Goal: Book appointment/travel/reservation

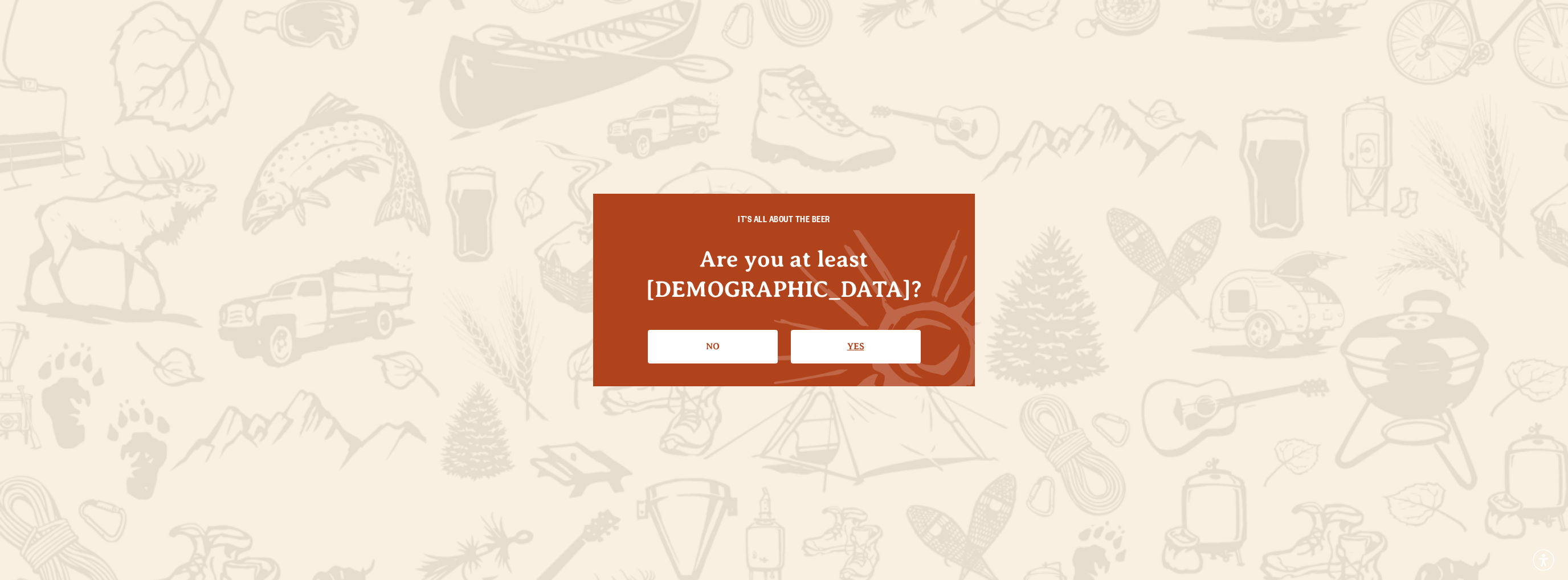
click at [887, 333] on link "Yes" at bounding box center [855, 346] width 130 height 33
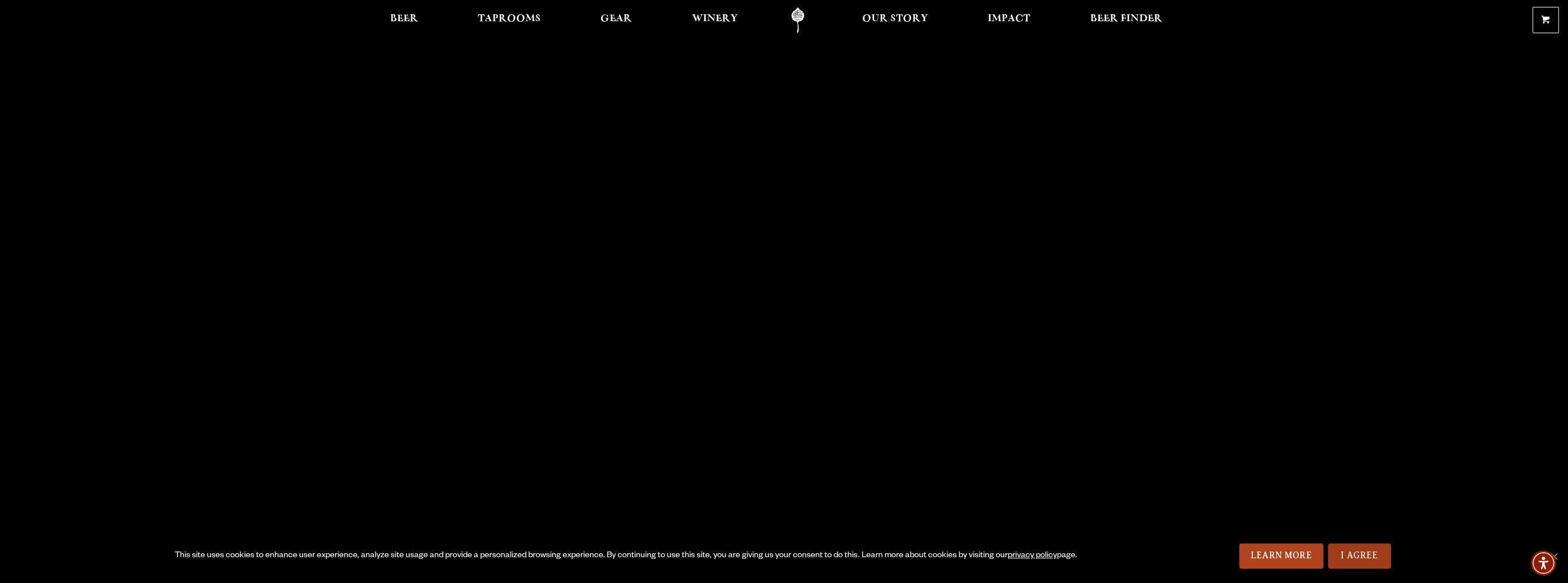
click at [1345, 552] on link "I Agree" at bounding box center [1359, 555] width 63 height 25
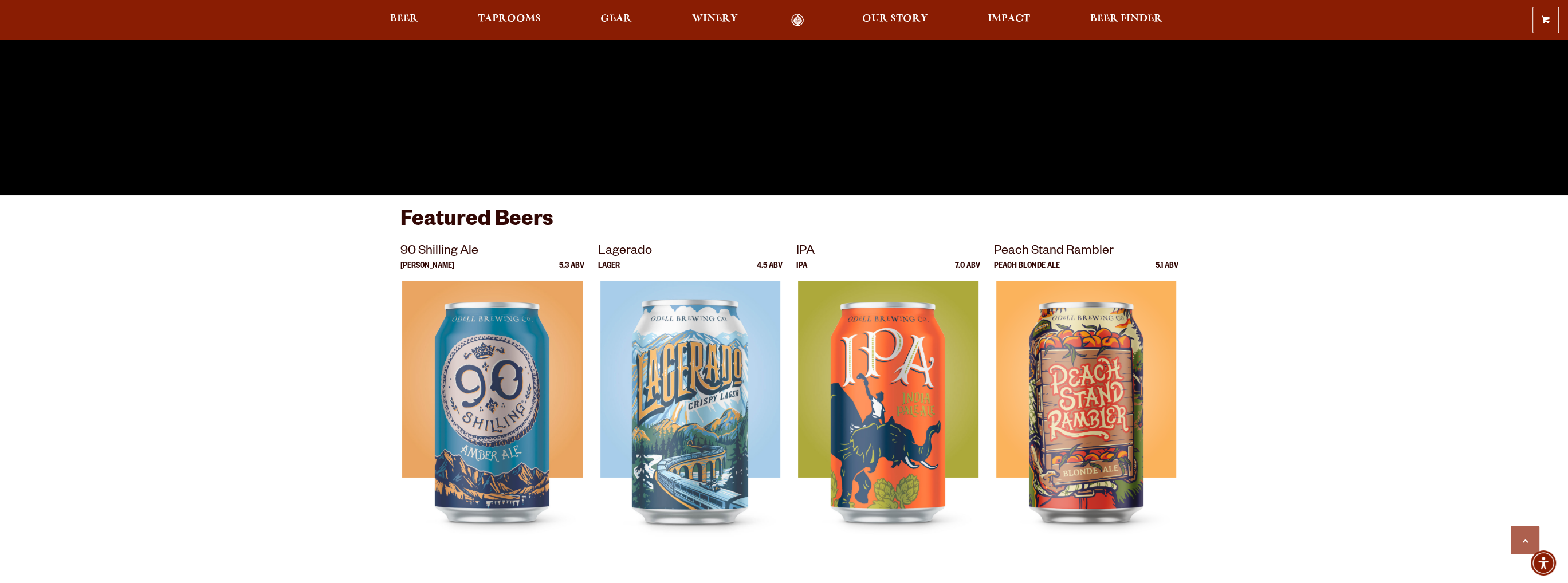
scroll to position [630, 0]
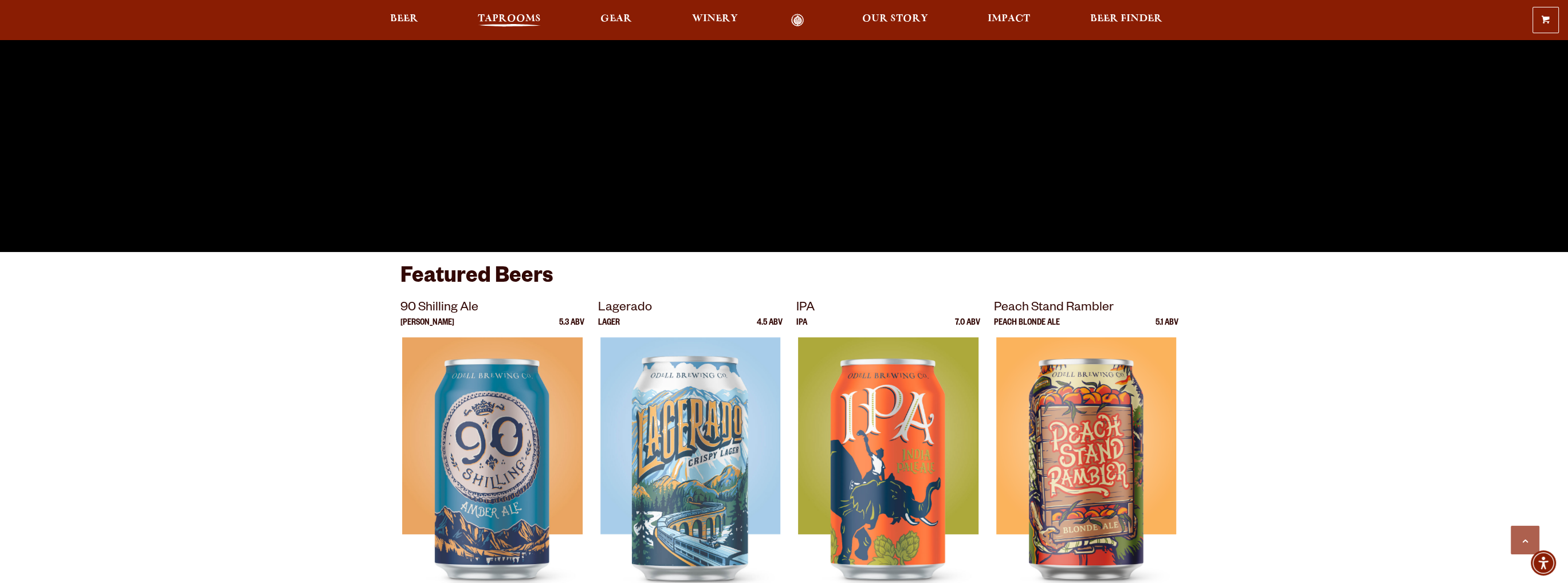
click at [540, 17] on span "Taprooms" at bounding box center [509, 18] width 63 height 9
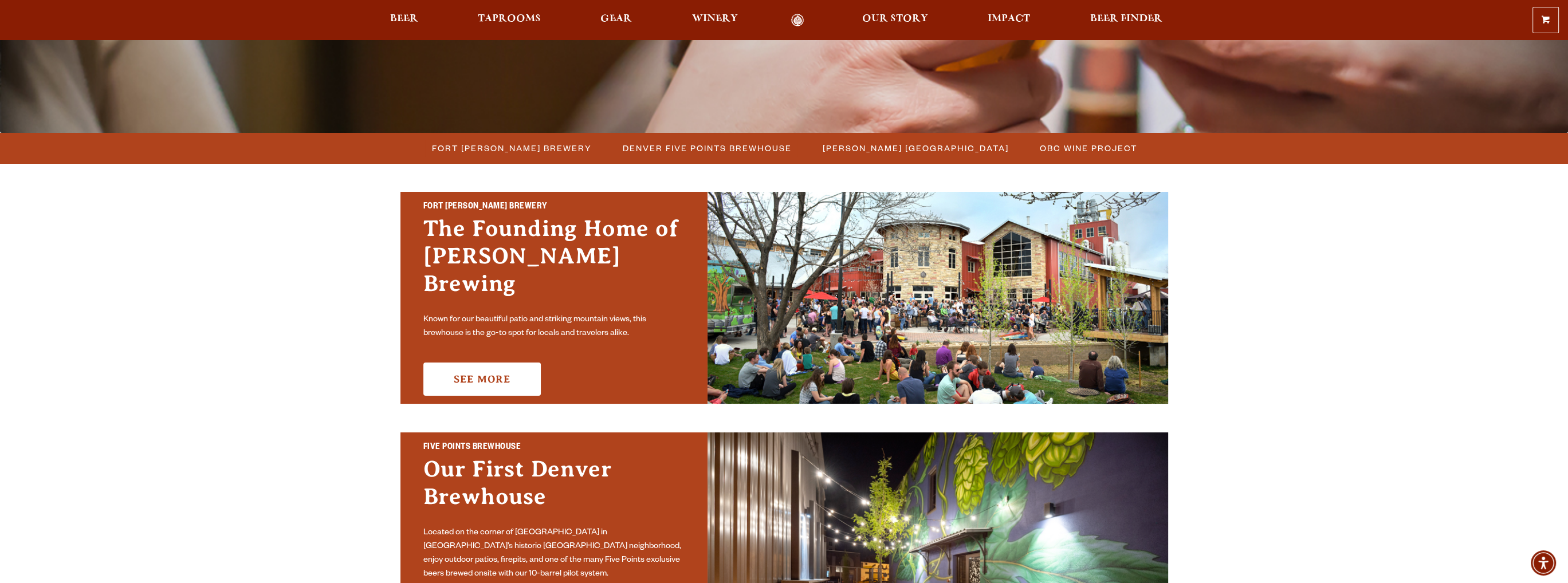
scroll to position [286, 0]
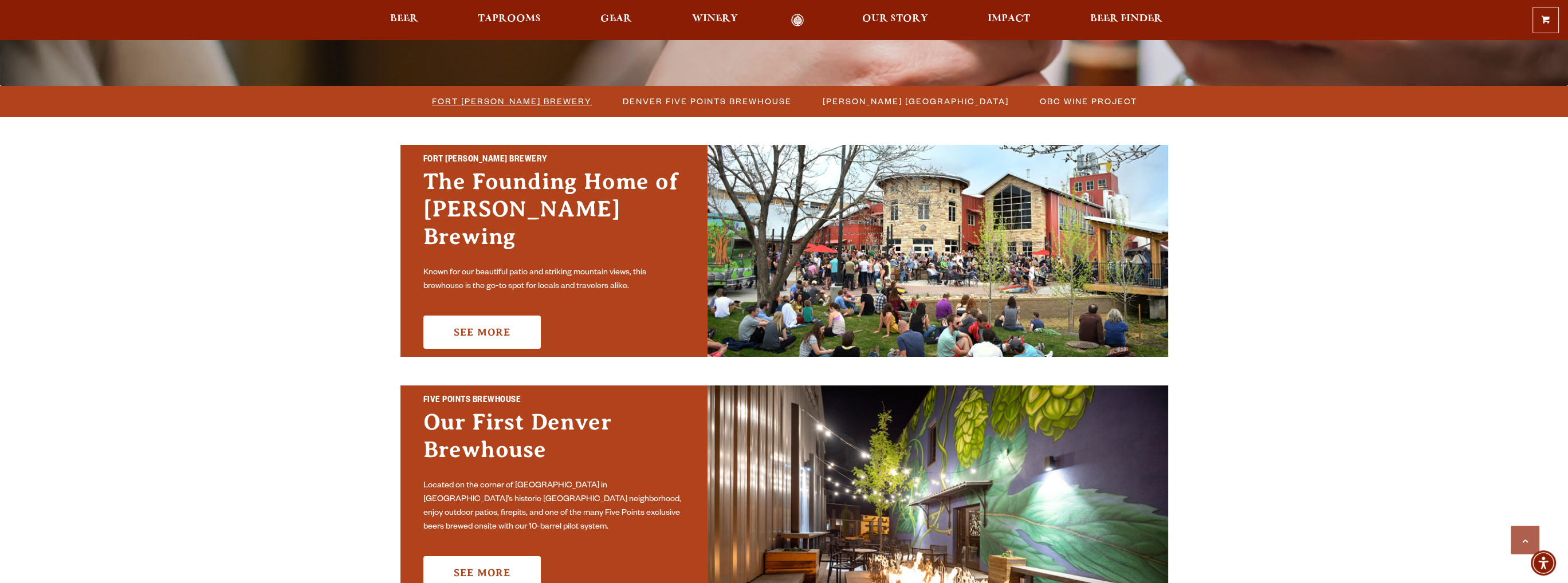
click at [536, 101] on span "Fort [PERSON_NAME] Brewery" at bounding box center [512, 101] width 160 height 17
click at [499, 99] on span "Fort Collins Brewery" at bounding box center [512, 101] width 160 height 17
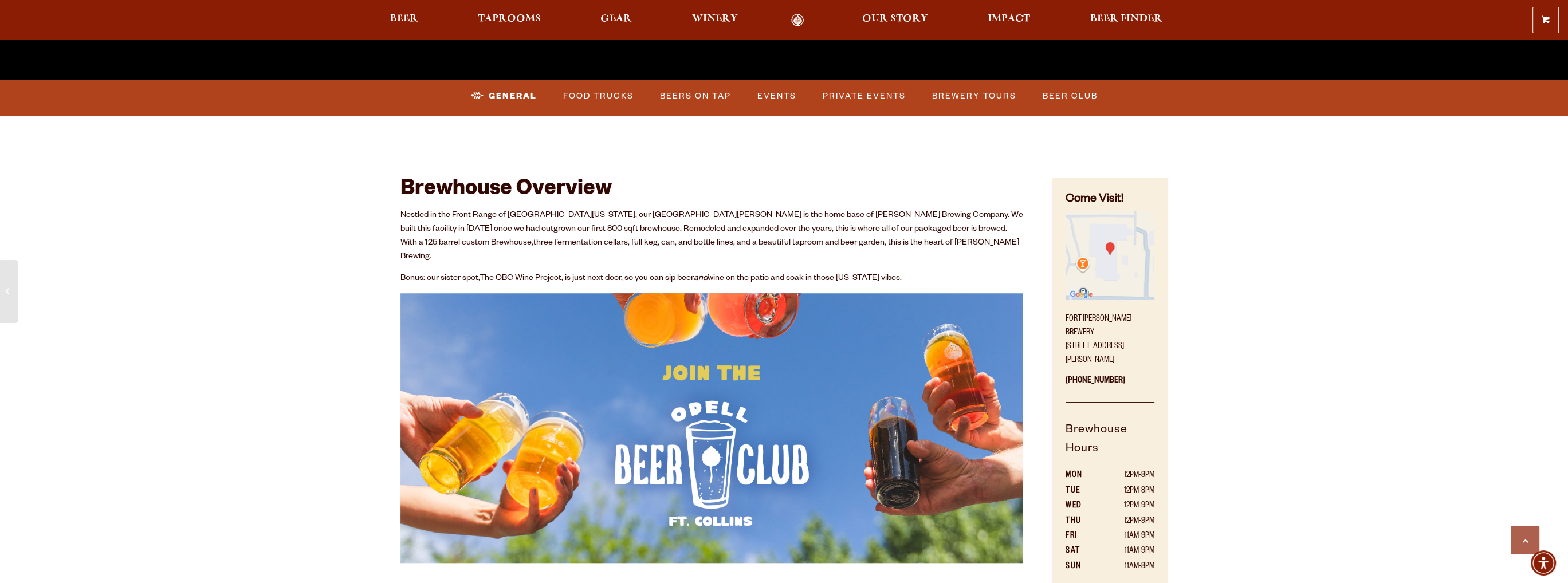
scroll to position [515, 0]
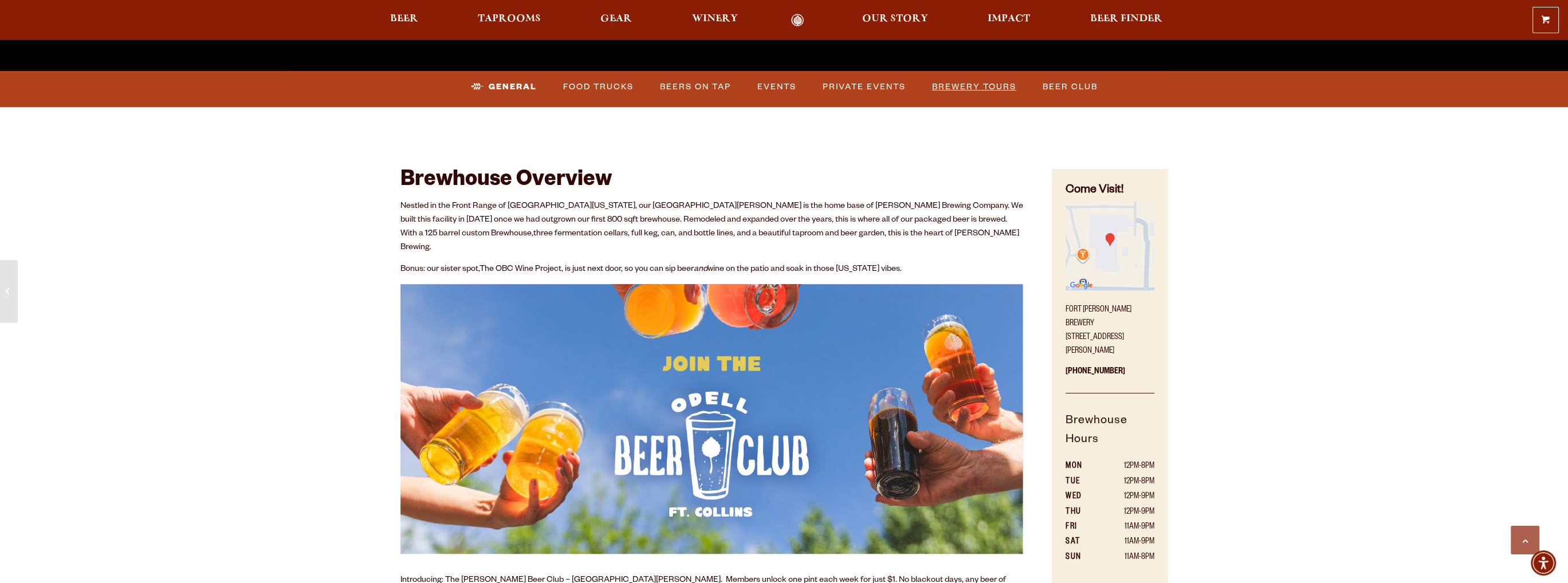
click at [967, 92] on link "Brewery Tours" at bounding box center [974, 87] width 94 height 26
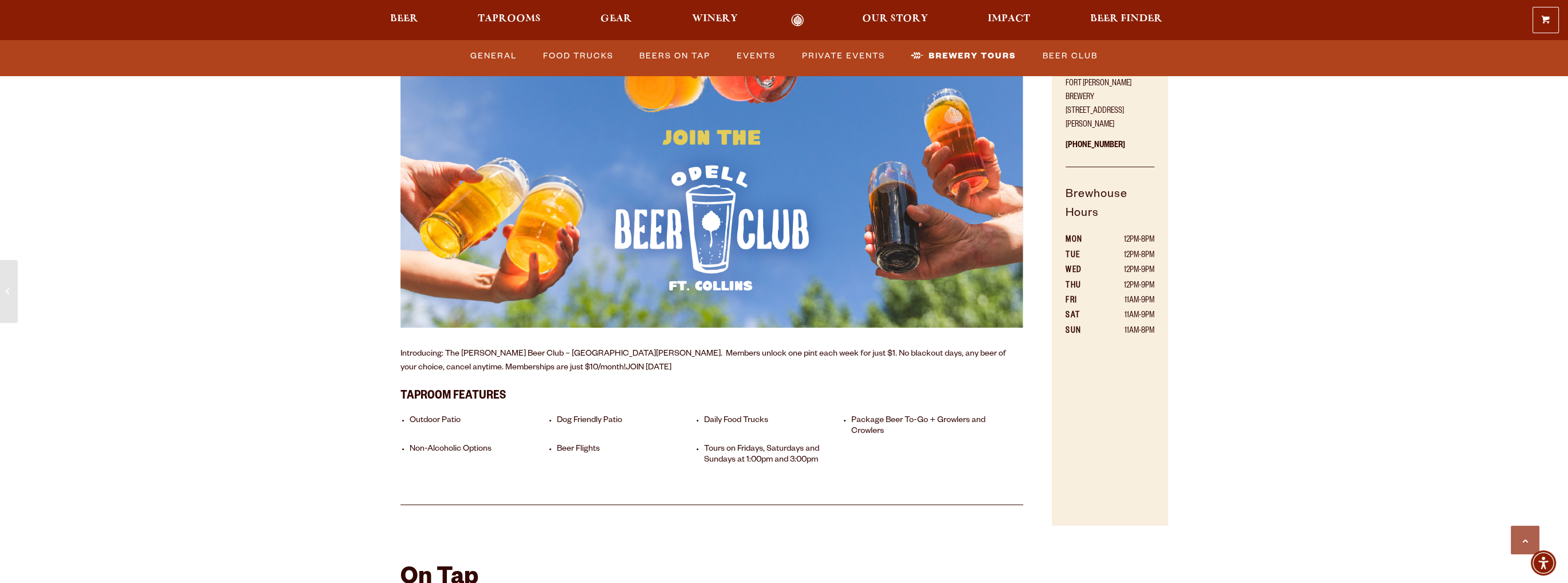
scroll to position [745, 0]
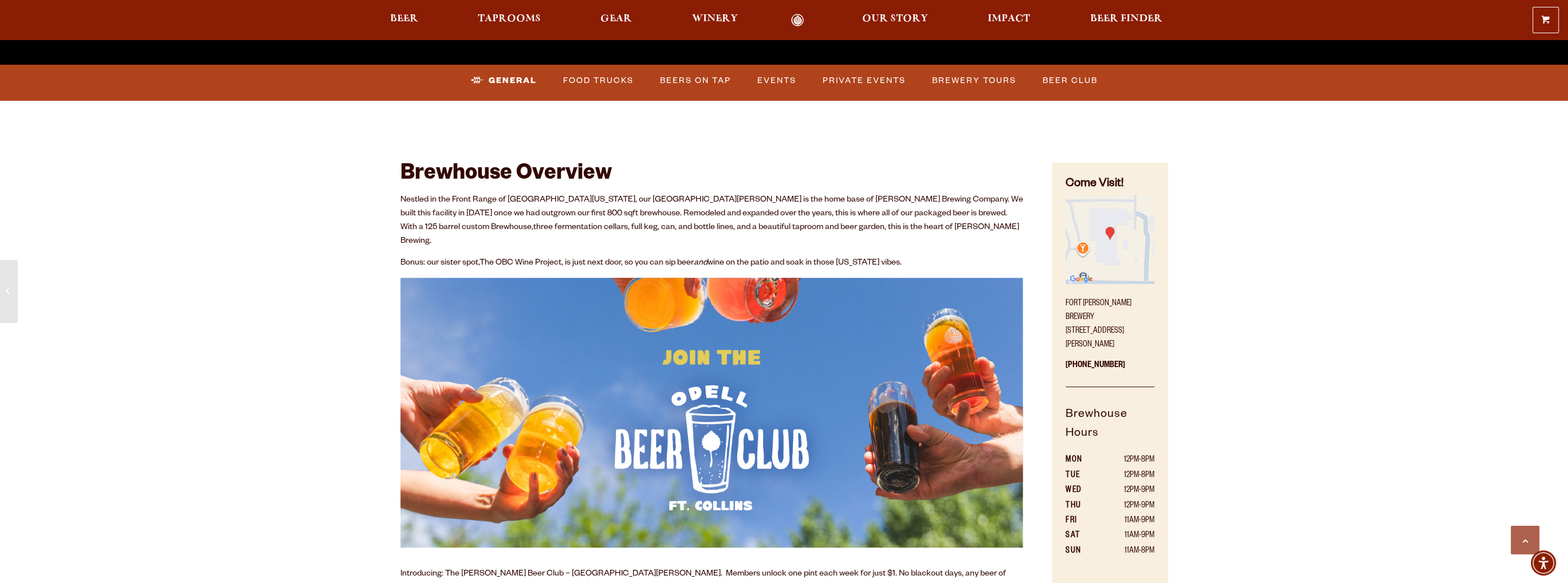
scroll to position [515, 0]
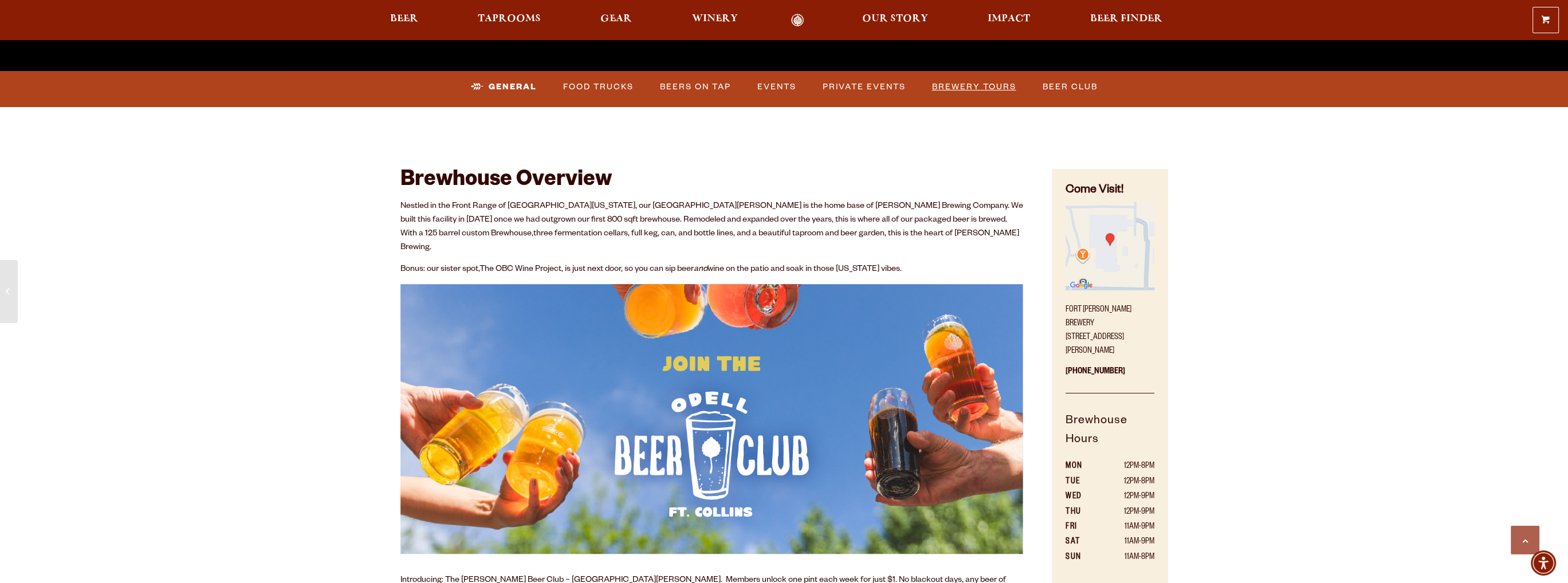
click at [952, 87] on link "Brewery Tours" at bounding box center [974, 87] width 94 height 26
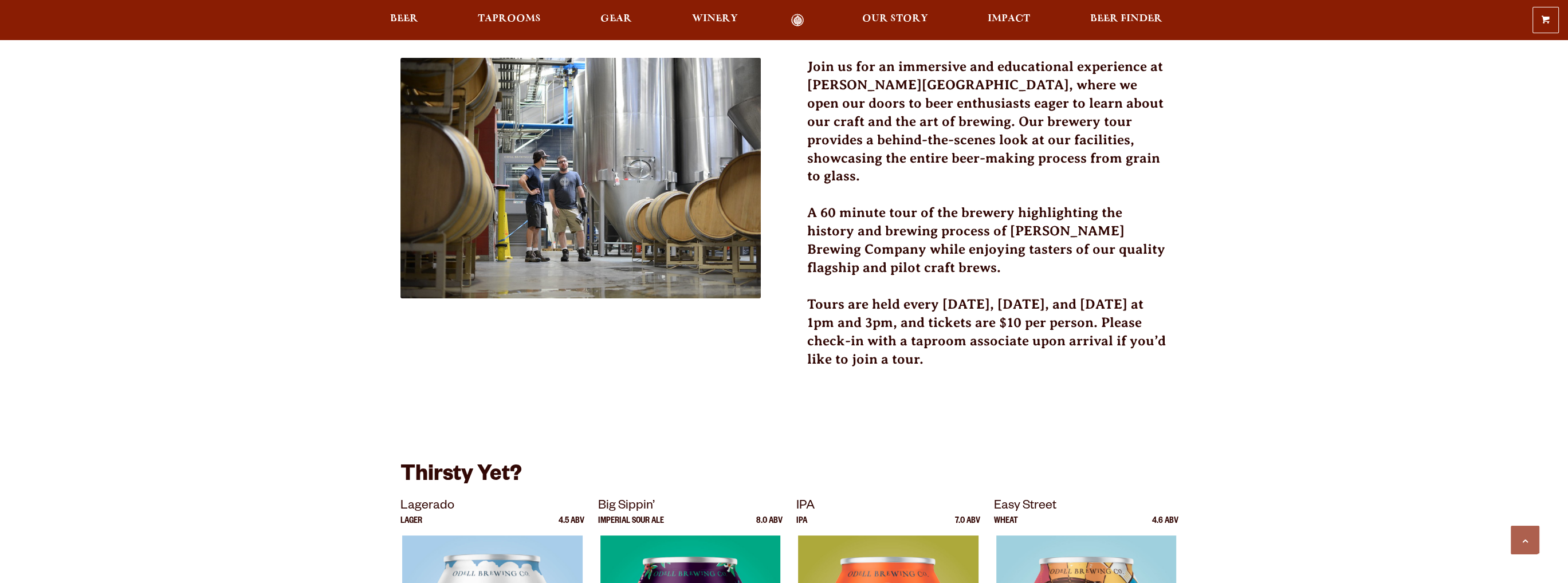
scroll to position [344, 0]
drag, startPoint x: 1012, startPoint y: 350, endPoint x: 811, endPoint y: 284, distance: 211.6
click at [811, 295] on h3 "Tours are held every [DATE], [DATE], and [DATE] at 1pm and 3pm, and tickets are…" at bounding box center [988, 338] width 361 height 87
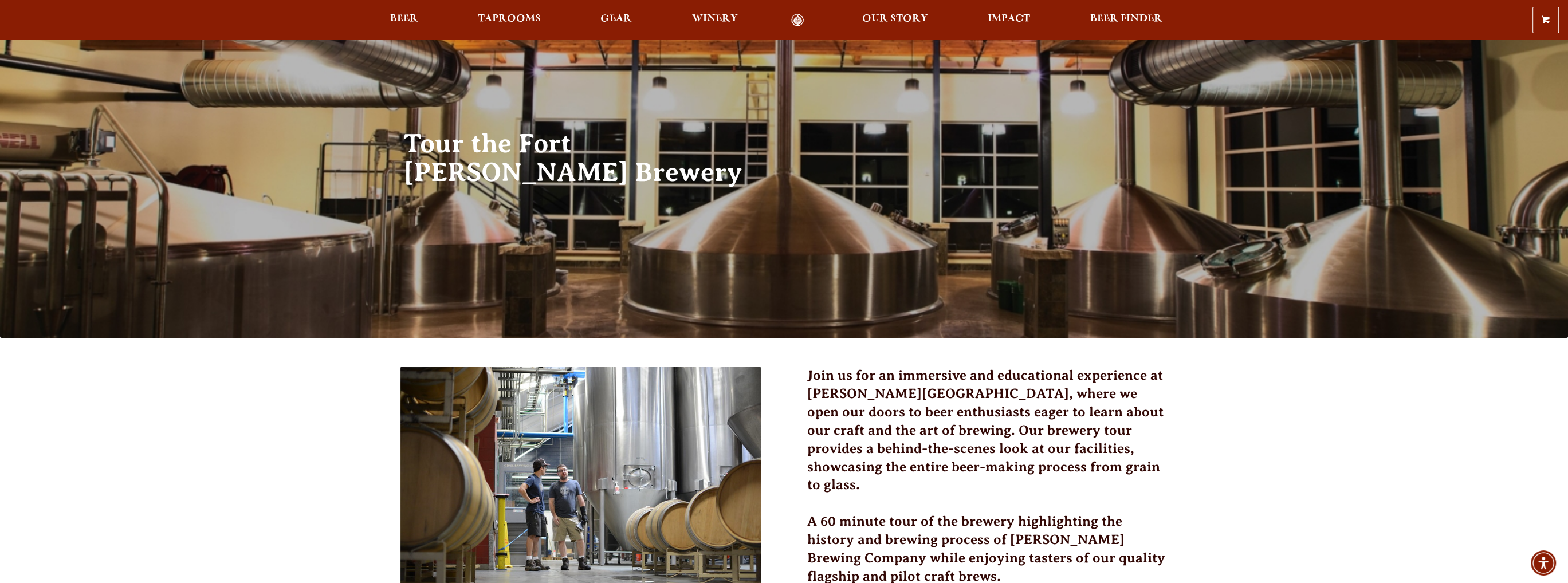
scroll to position [0, 0]
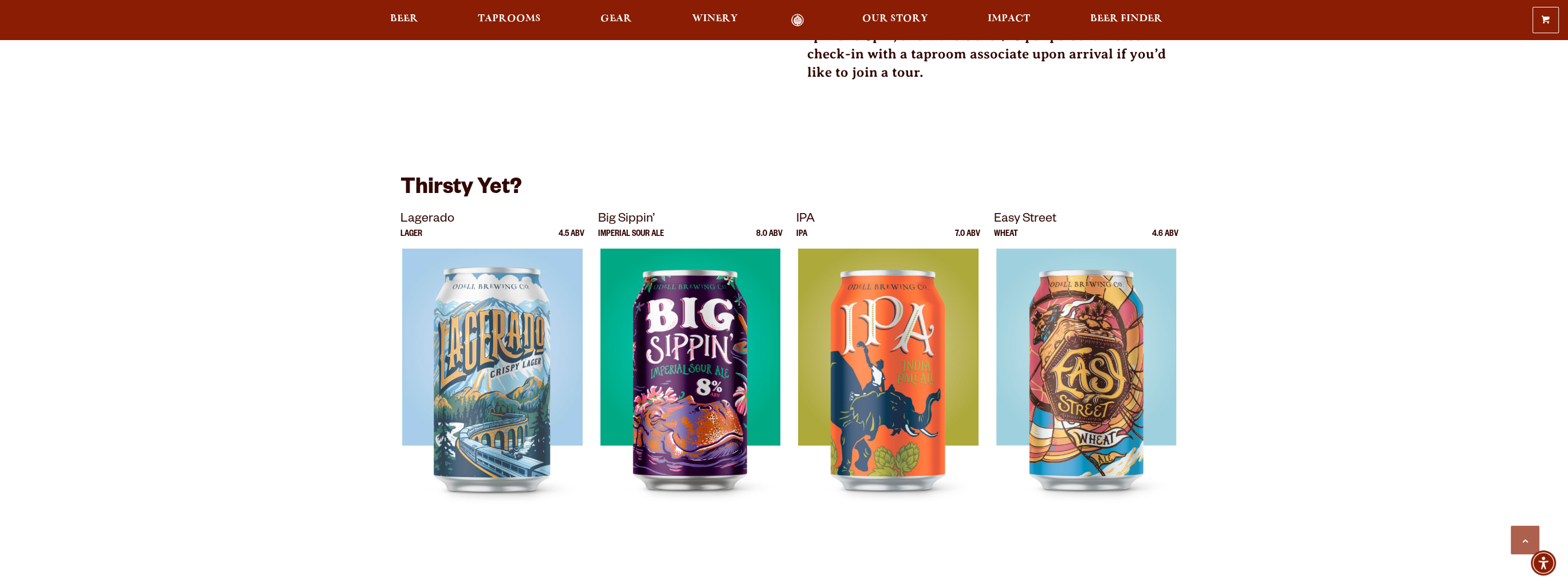
click at [1293, 267] on div "Join us for an immersive and educational experience at [PERSON_NAME][GEOGRAPHIC…" at bounding box center [784, 210] width 1568 height 935
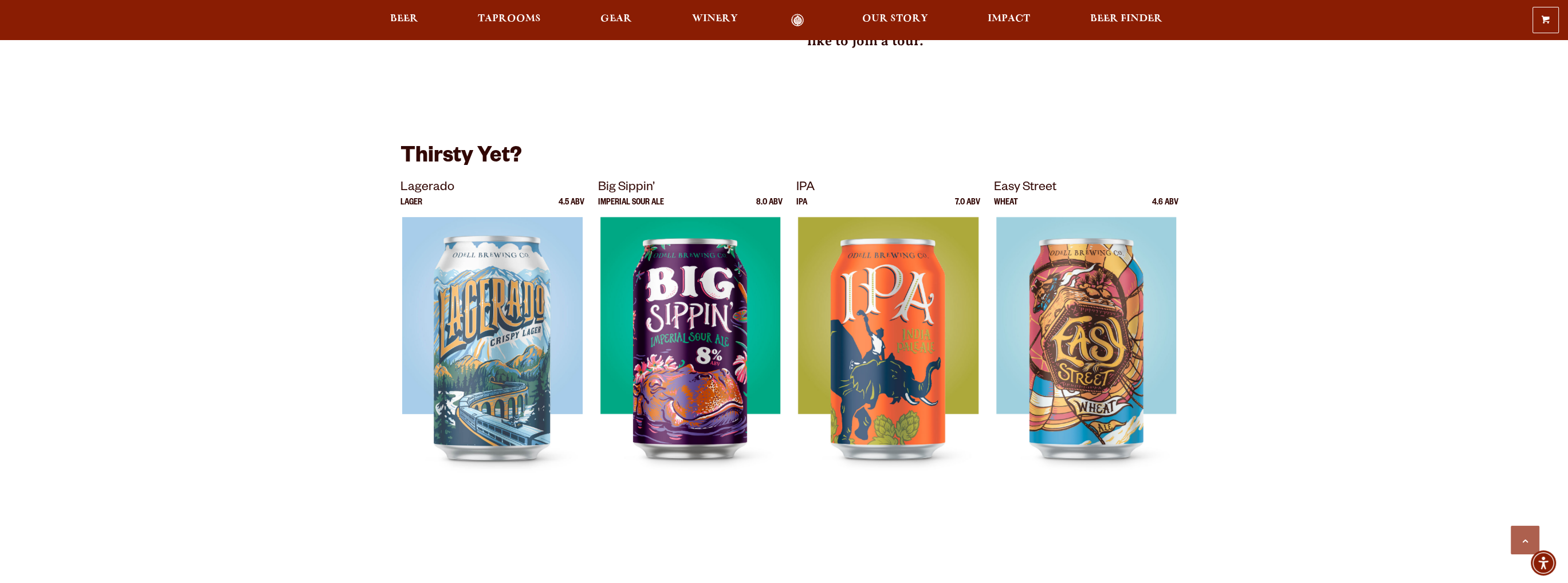
scroll to position [687, 0]
